Goal: Task Accomplishment & Management: Manage account settings

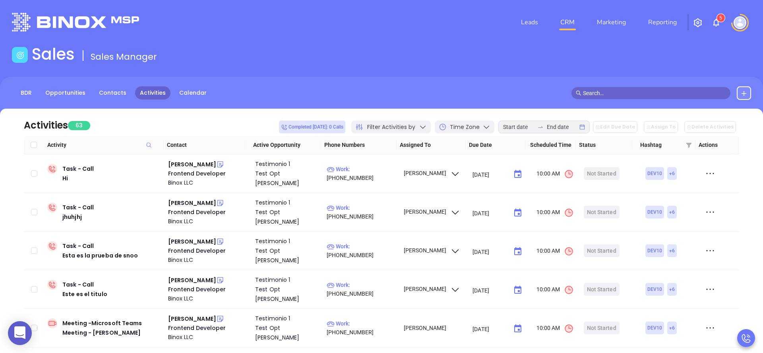
click at [739, 24] on img at bounding box center [740, 22] width 13 height 13
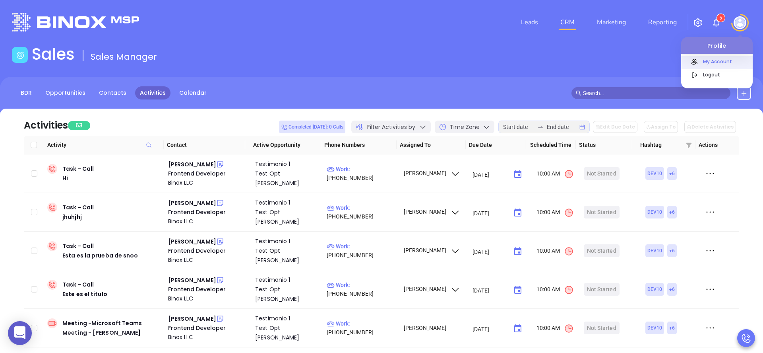
click at [712, 61] on p "My Account" at bounding box center [726, 61] width 54 height 8
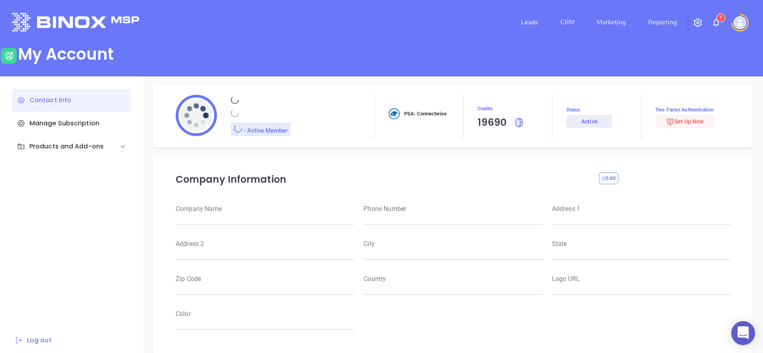
type input "Raulitos Company 2"
type input "(412) 123-4123"
type input "[STREET_ADDRESS]"
type input "Suite 100"
type input "Anytown"
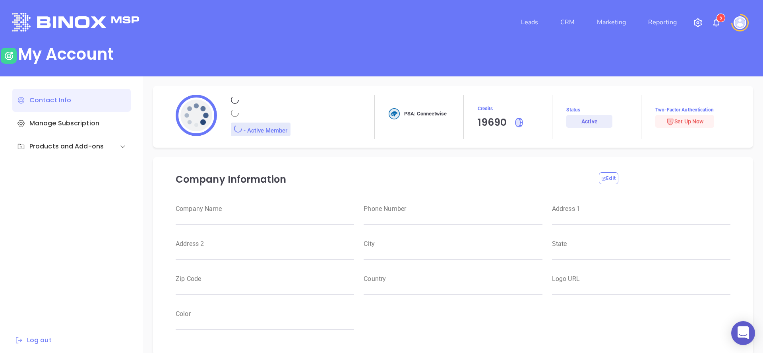
type input "CA"
type input "12345"
type input "US"
type input "[URL][DOMAIN_NAME]"
type input "#000000"
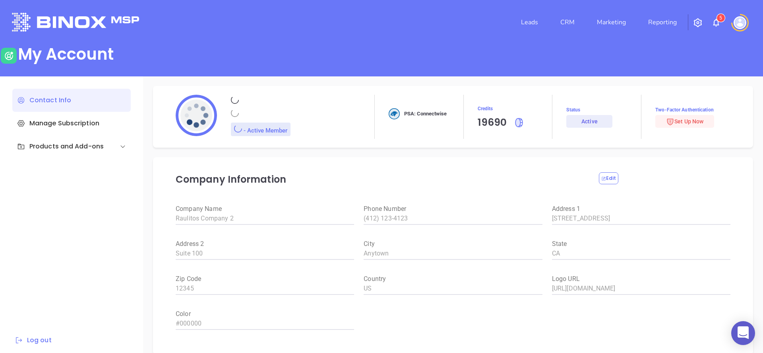
type input "[PERSON_NAME]"
type input "[PERSON_NAME][EMAIL_ADDRESS][DOMAIN_NAME]"
type input "Binox Company Test"
click at [740, 21] on img at bounding box center [740, 22] width 13 height 13
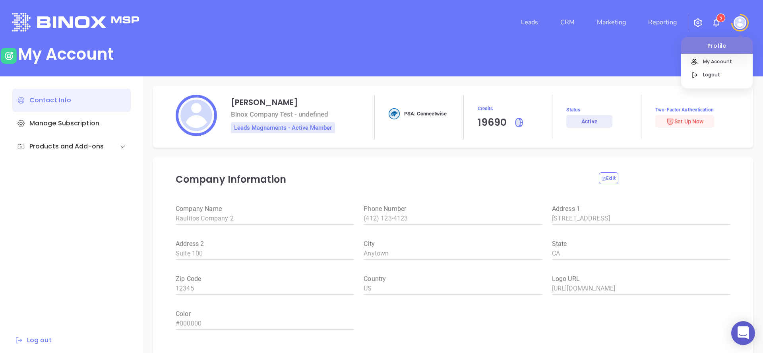
click at [701, 27] on button "button" at bounding box center [697, 22] width 19 height 15
click at [693, 24] on img "button" at bounding box center [698, 23] width 10 height 10
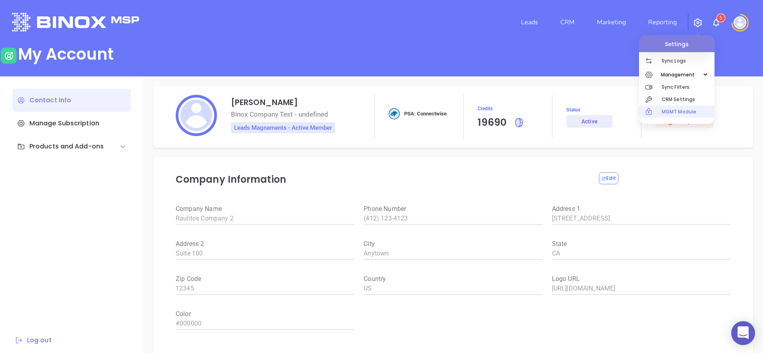
click at [683, 109] on p "MGMT Module" at bounding box center [688, 111] width 53 height 12
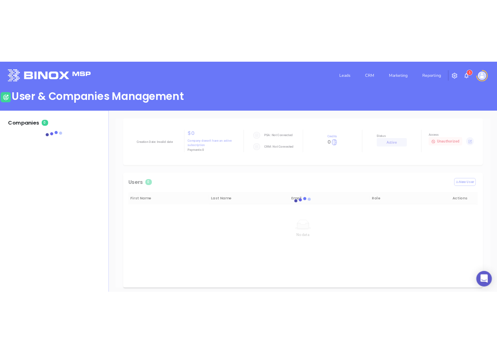
scroll to position [2, 0]
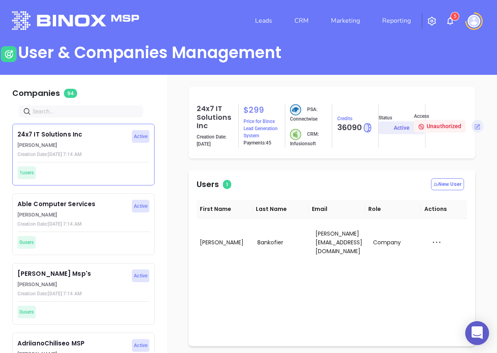
click at [70, 110] on input "text" at bounding box center [83, 111] width 100 height 9
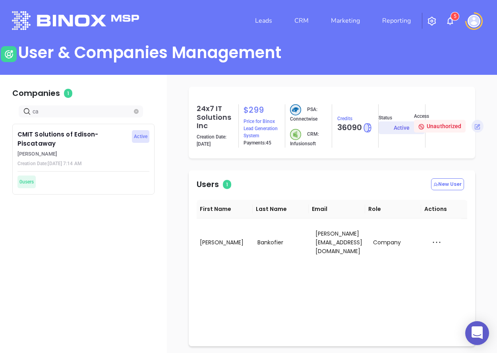
type input "c"
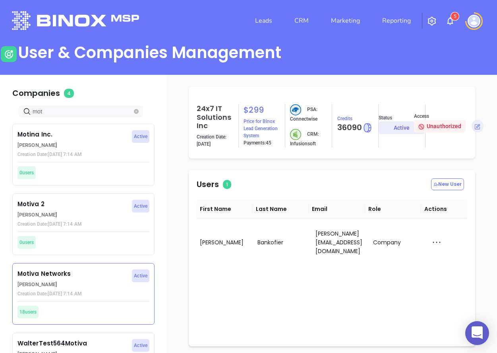
type input "mot"
click at [85, 264] on div "Motiva Networks [PERSON_NAME] Creation Date: [DATE] 7:14 AM Active 18 users" at bounding box center [83, 294] width 142 height 62
click at [79, 271] on p "Motiva Networks" at bounding box center [72, 273] width 110 height 9
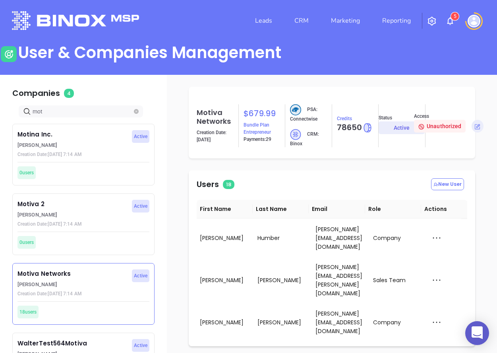
scroll to position [72, 0]
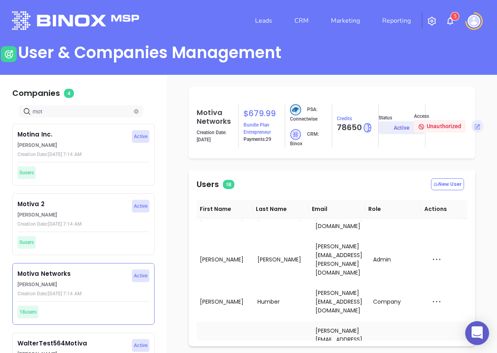
click at [431, 337] on icon at bounding box center [437, 343] width 12 height 12
click at [437, 311] on div "Impersonate" at bounding box center [453, 312] width 53 height 9
